Goal: Transaction & Acquisition: Purchase product/service

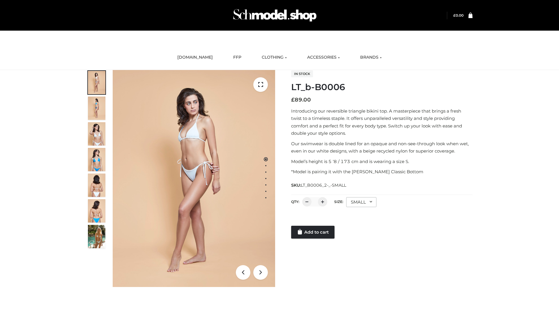
click at [313, 232] on link "Add to cart" at bounding box center [312, 231] width 43 height 13
